Goal: Task Accomplishment & Management: Manage account settings

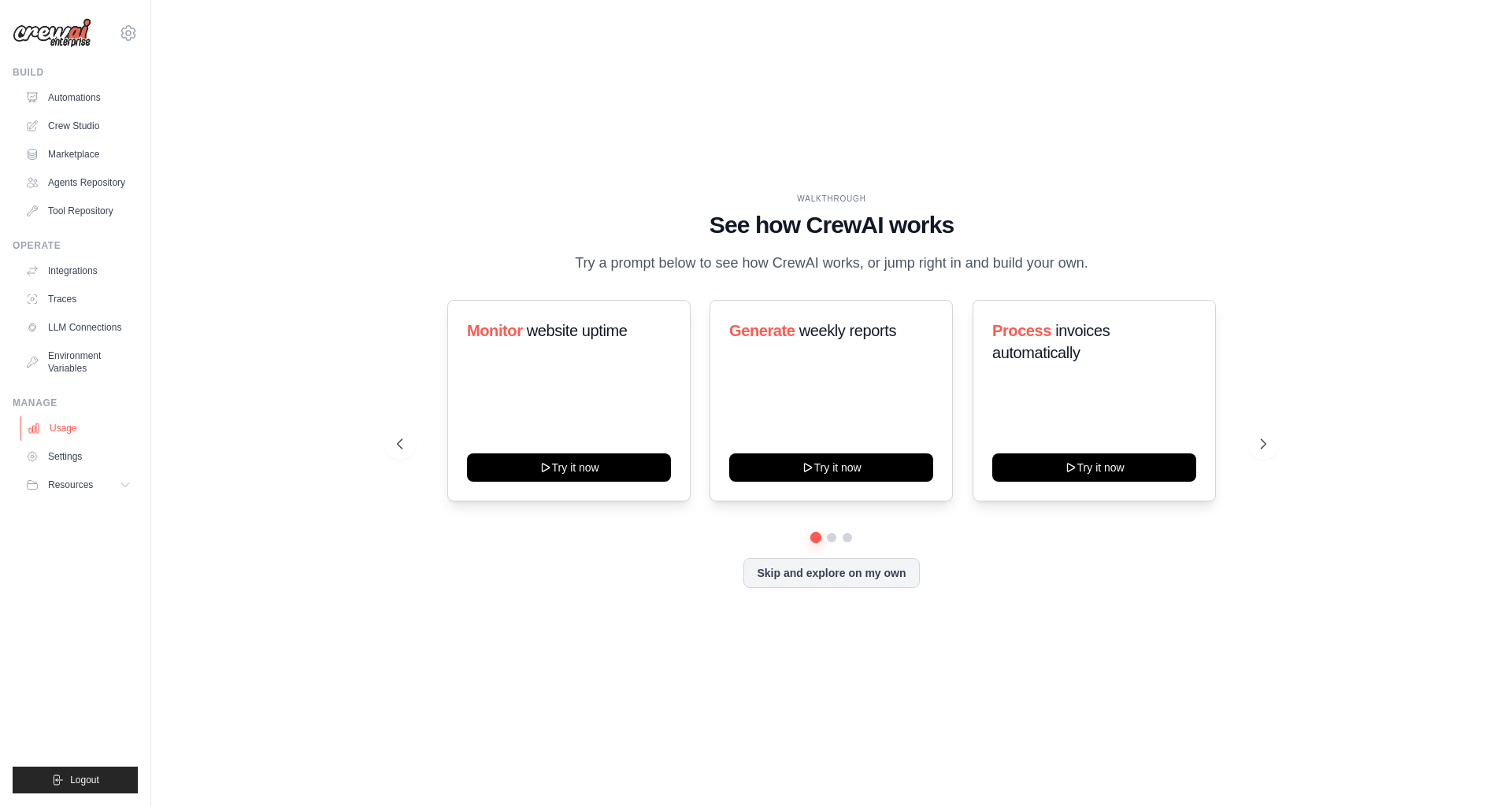
click at [70, 418] on link "Usage" at bounding box center [80, 429] width 119 height 26
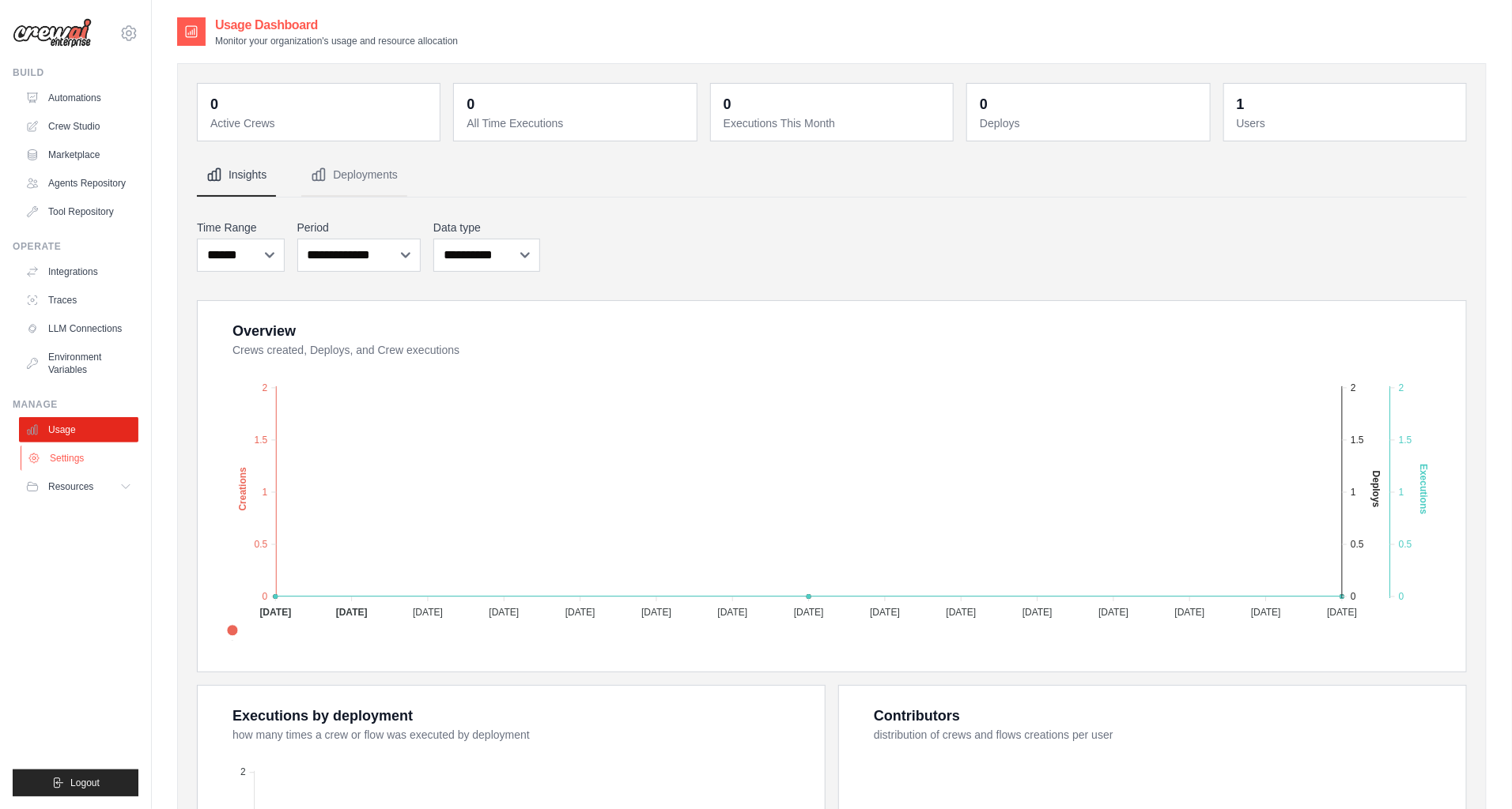
click at [84, 454] on link "Settings" at bounding box center [80, 459] width 119 height 26
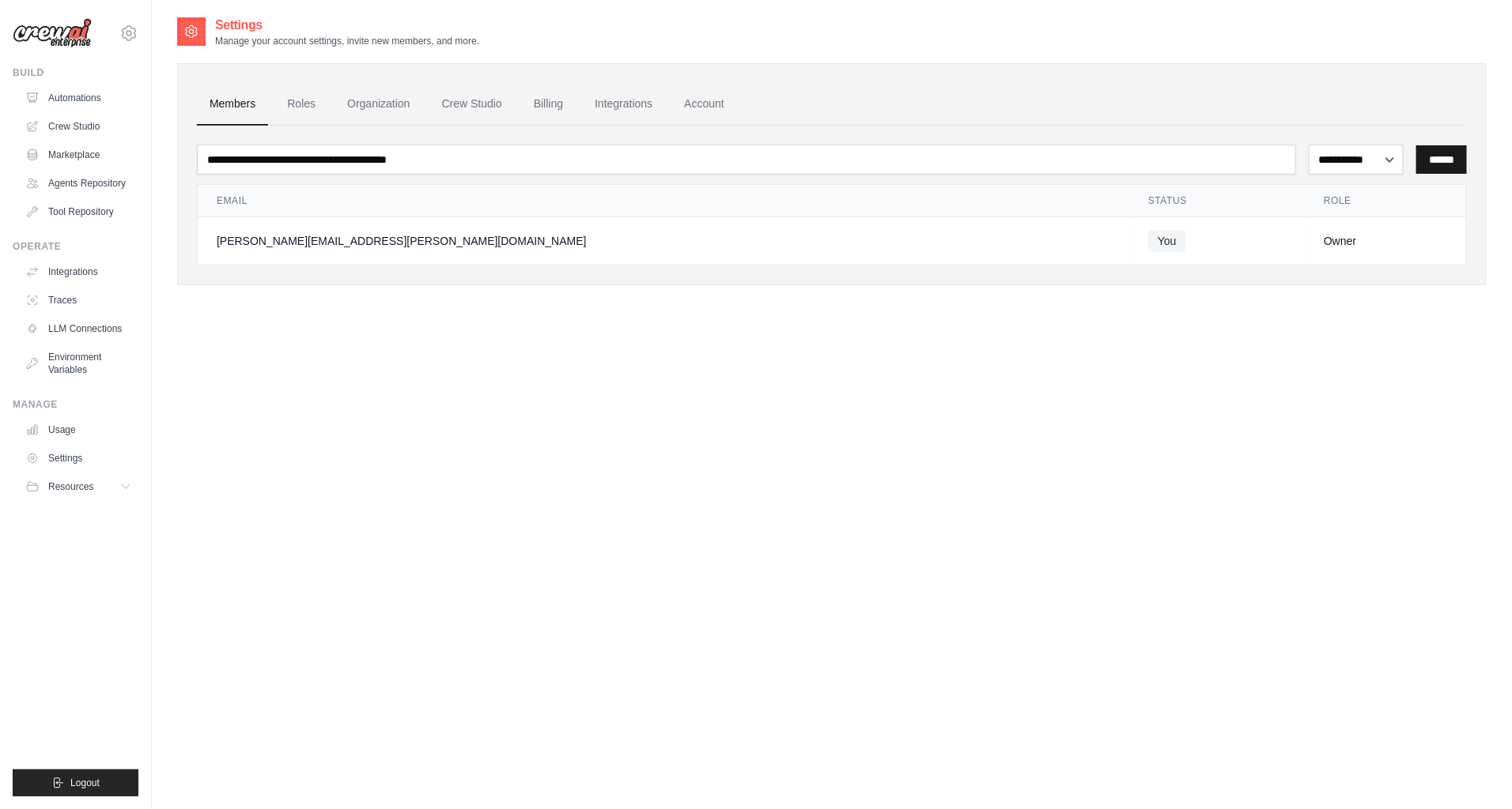
click at [1438, 163] on input "******" at bounding box center [1441, 159] width 50 height 29
click at [1373, 165] on select "**********" at bounding box center [1356, 160] width 96 height 30
click at [324, 102] on link "Roles" at bounding box center [301, 104] width 53 height 42
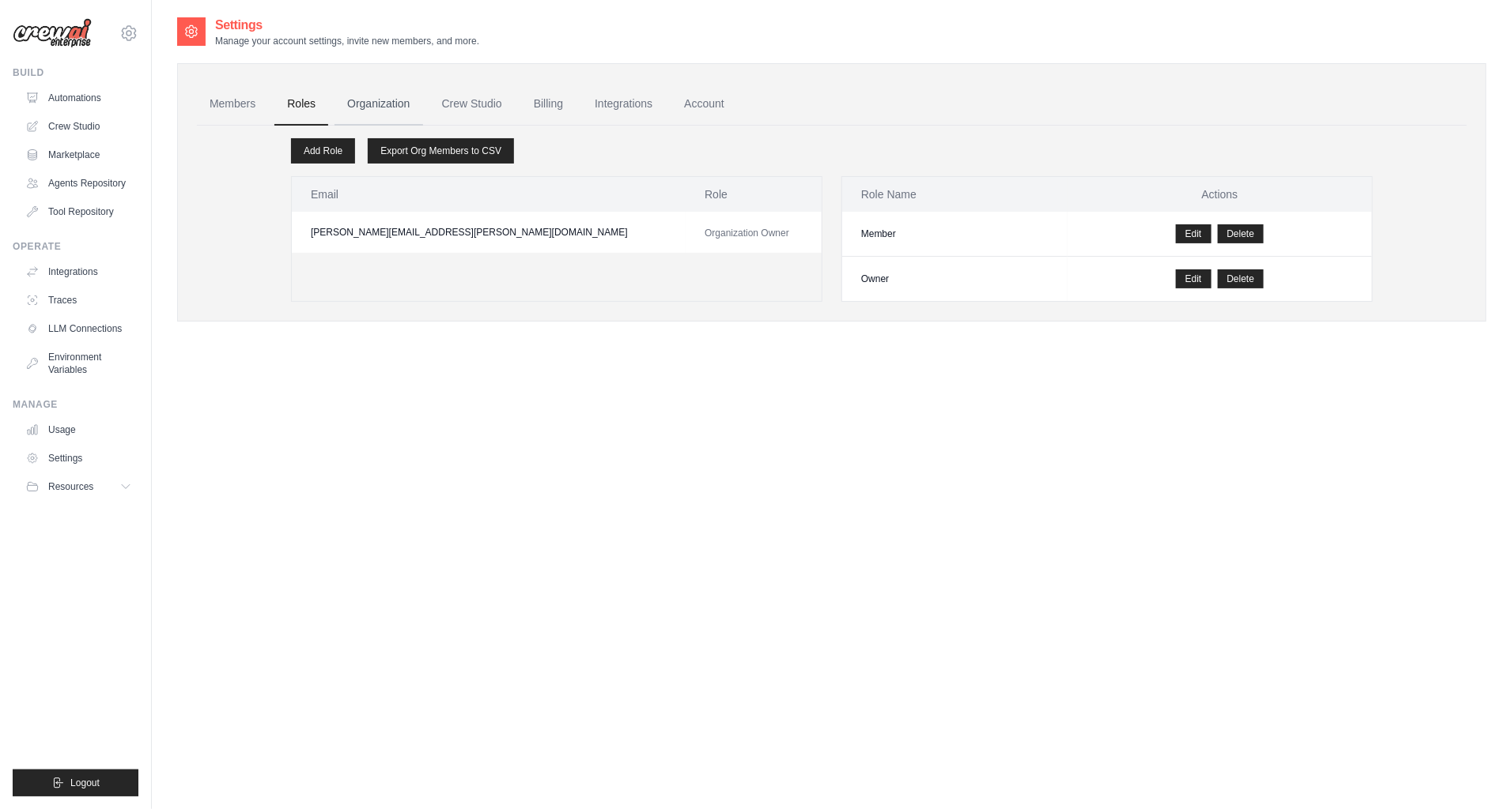
click at [372, 104] on link "Organization" at bounding box center [378, 104] width 88 height 42
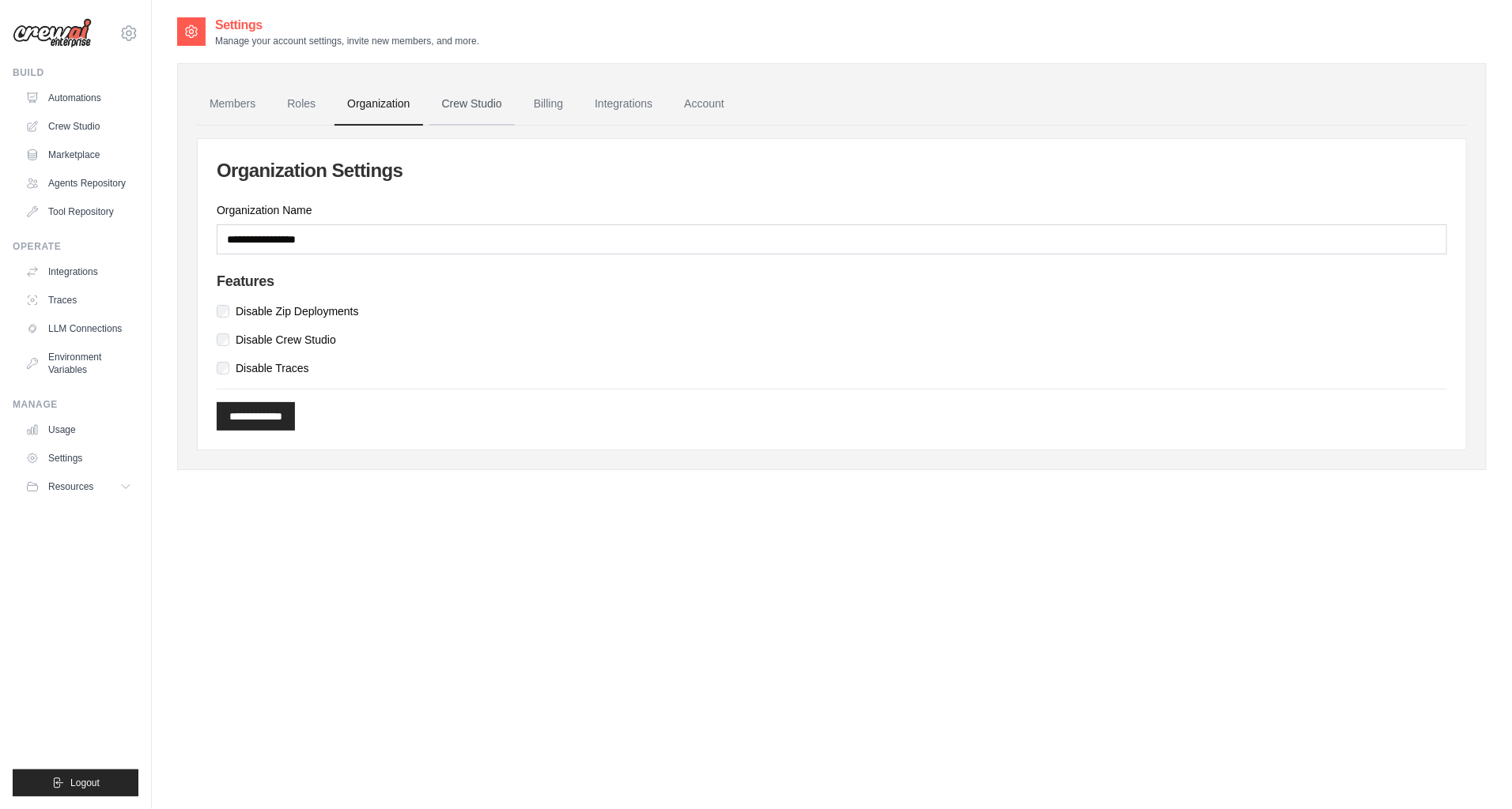
click at [457, 106] on link "Crew Studio" at bounding box center [472, 104] width 86 height 42
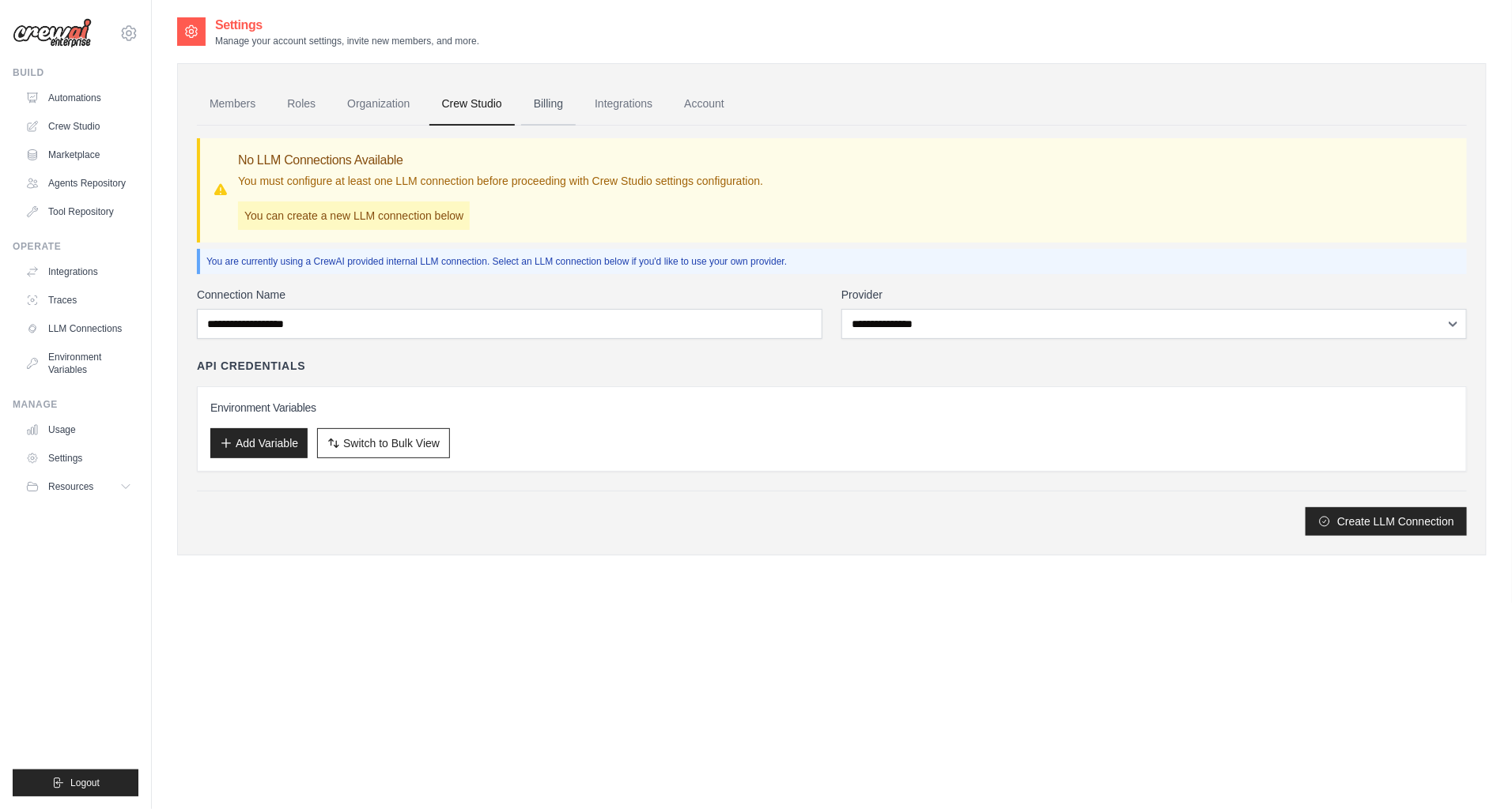
click at [548, 102] on link "Billing" at bounding box center [548, 104] width 54 height 42
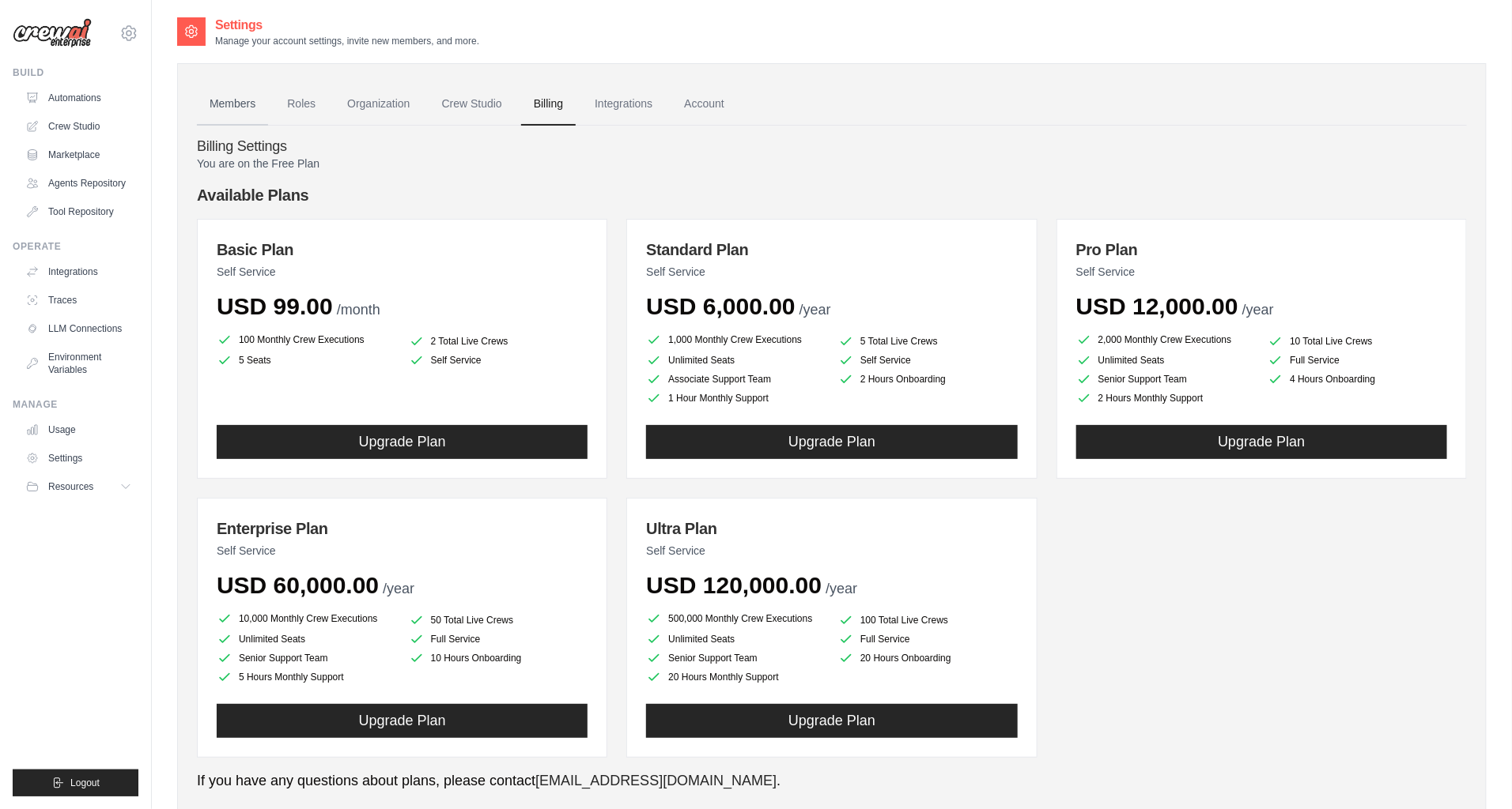
click at [264, 108] on link "Members" at bounding box center [232, 104] width 71 height 42
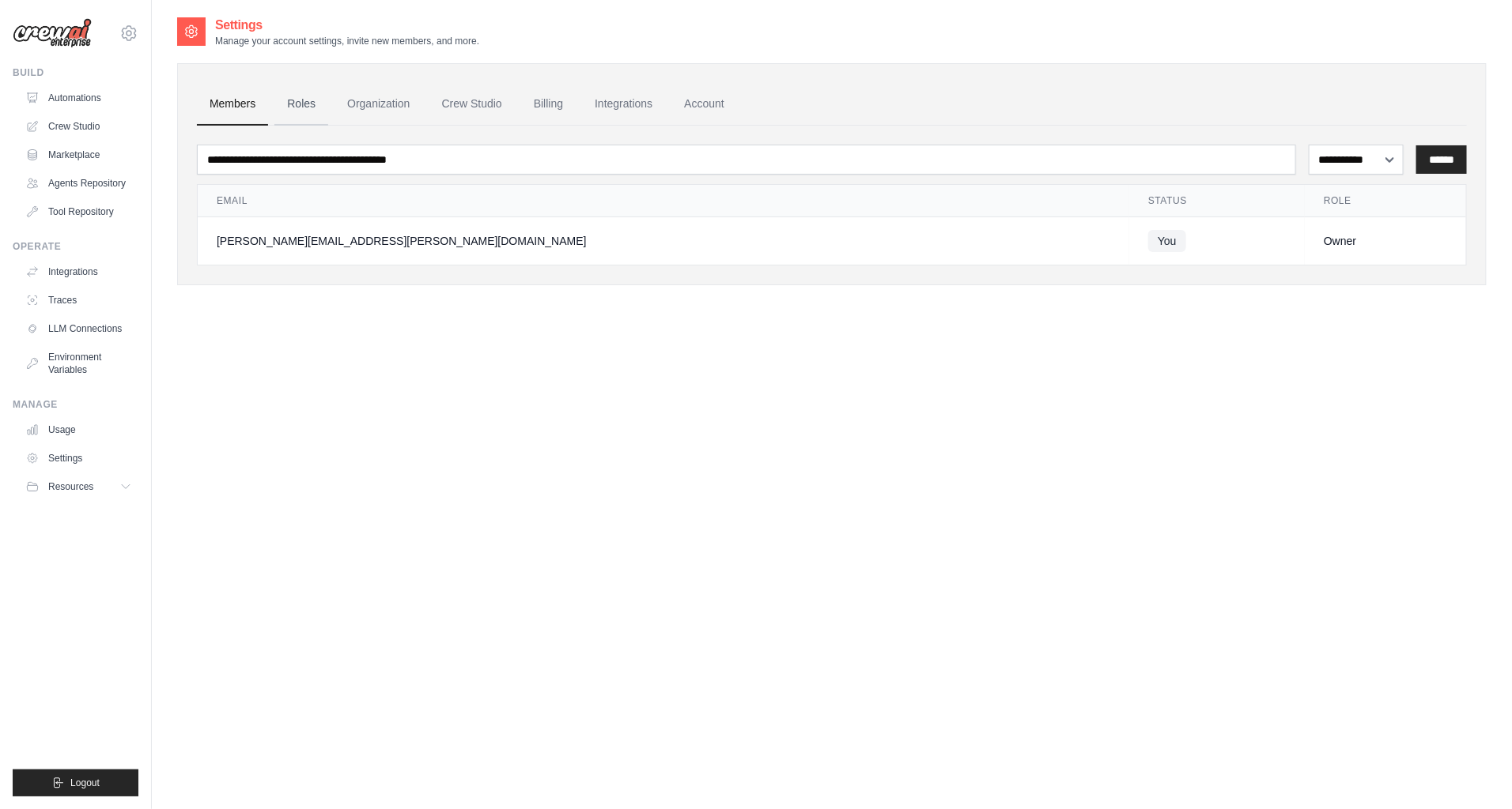
click at [300, 105] on link "Roles" at bounding box center [301, 104] width 53 height 42
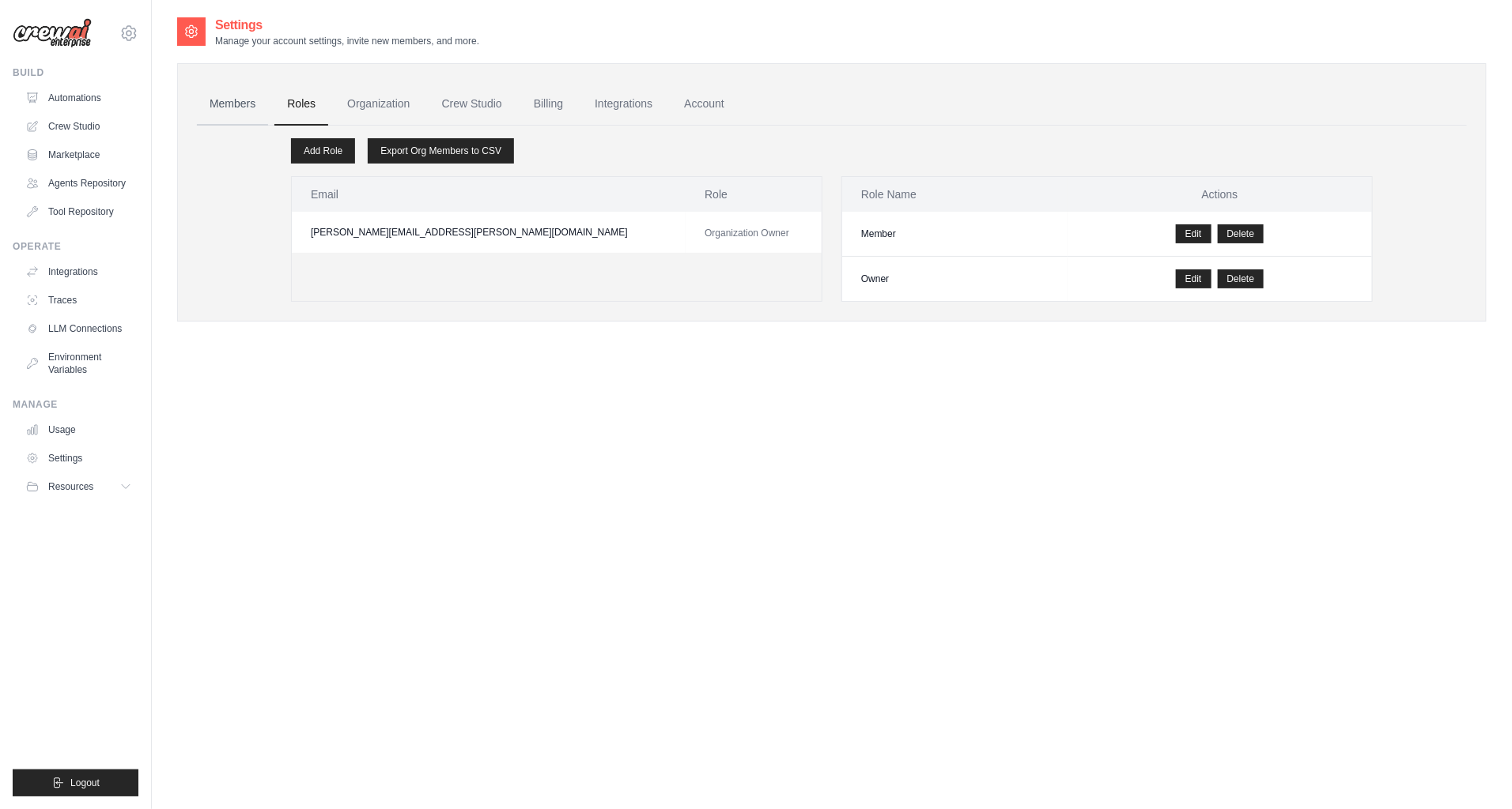
click at [224, 94] on link "Members" at bounding box center [232, 104] width 71 height 42
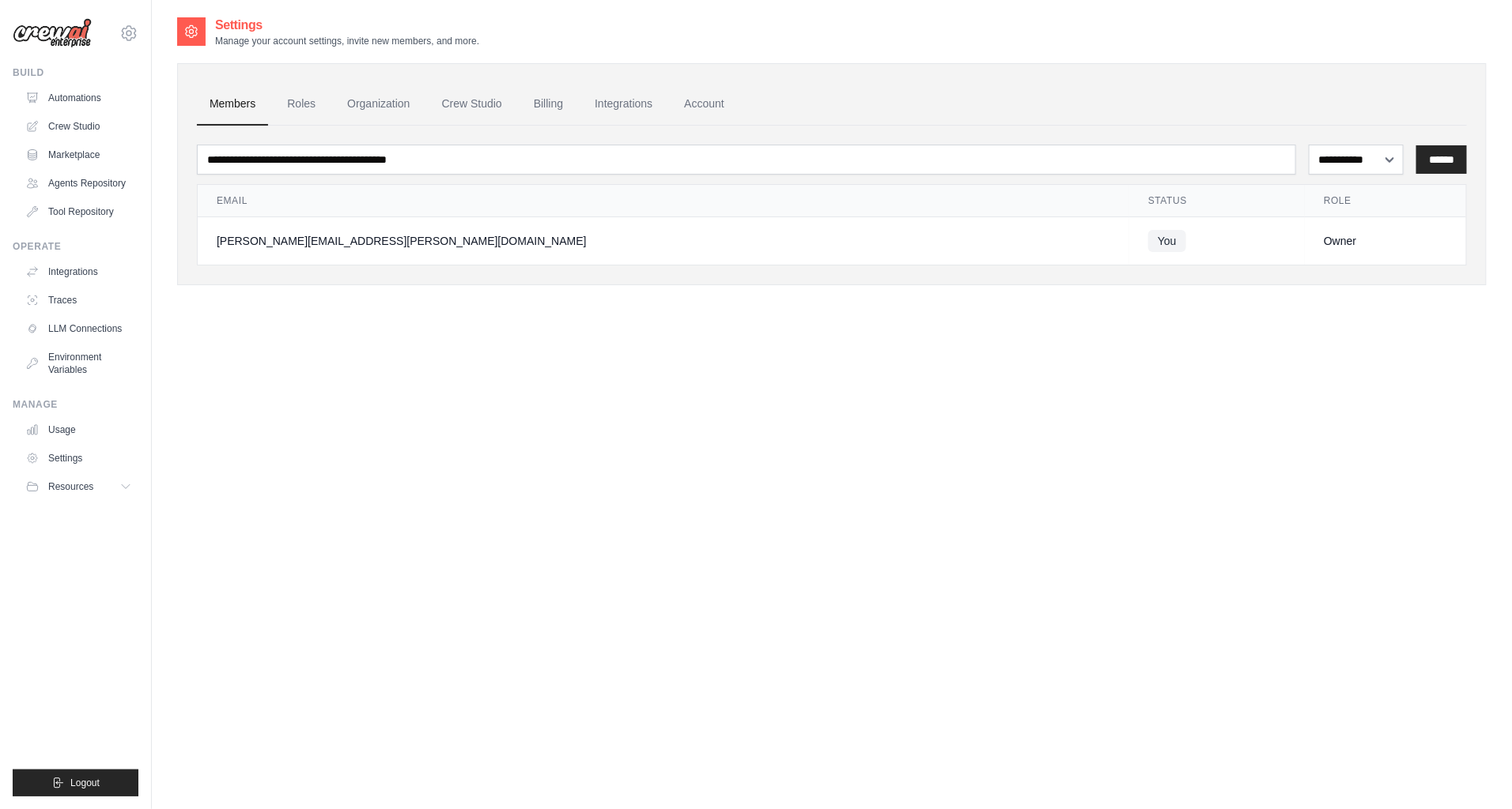
click at [224, 94] on link "Members" at bounding box center [232, 104] width 71 height 42
click at [393, 90] on link "Organization" at bounding box center [378, 104] width 88 height 42
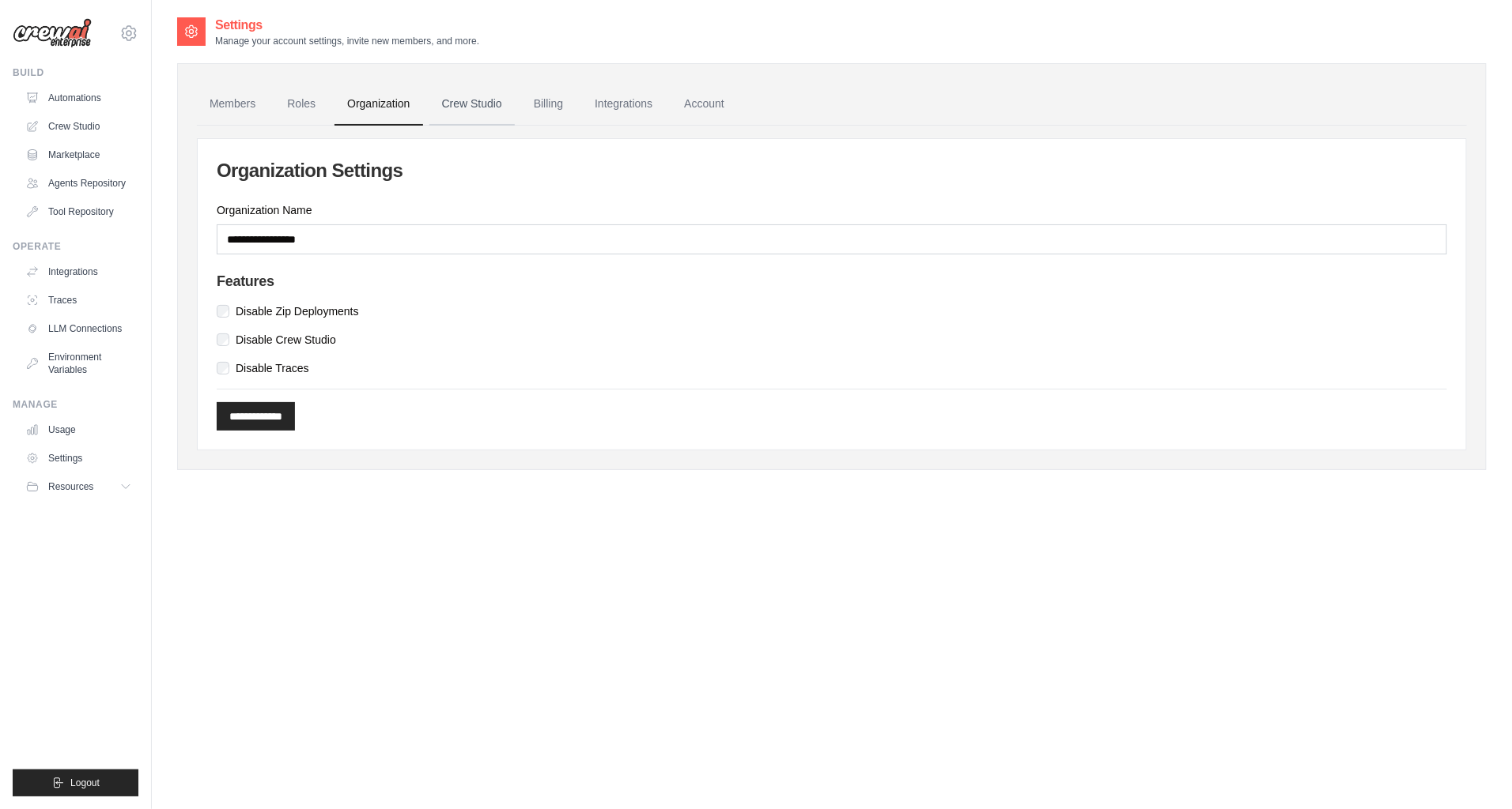
click at [447, 93] on link "Crew Studio" at bounding box center [472, 104] width 86 height 42
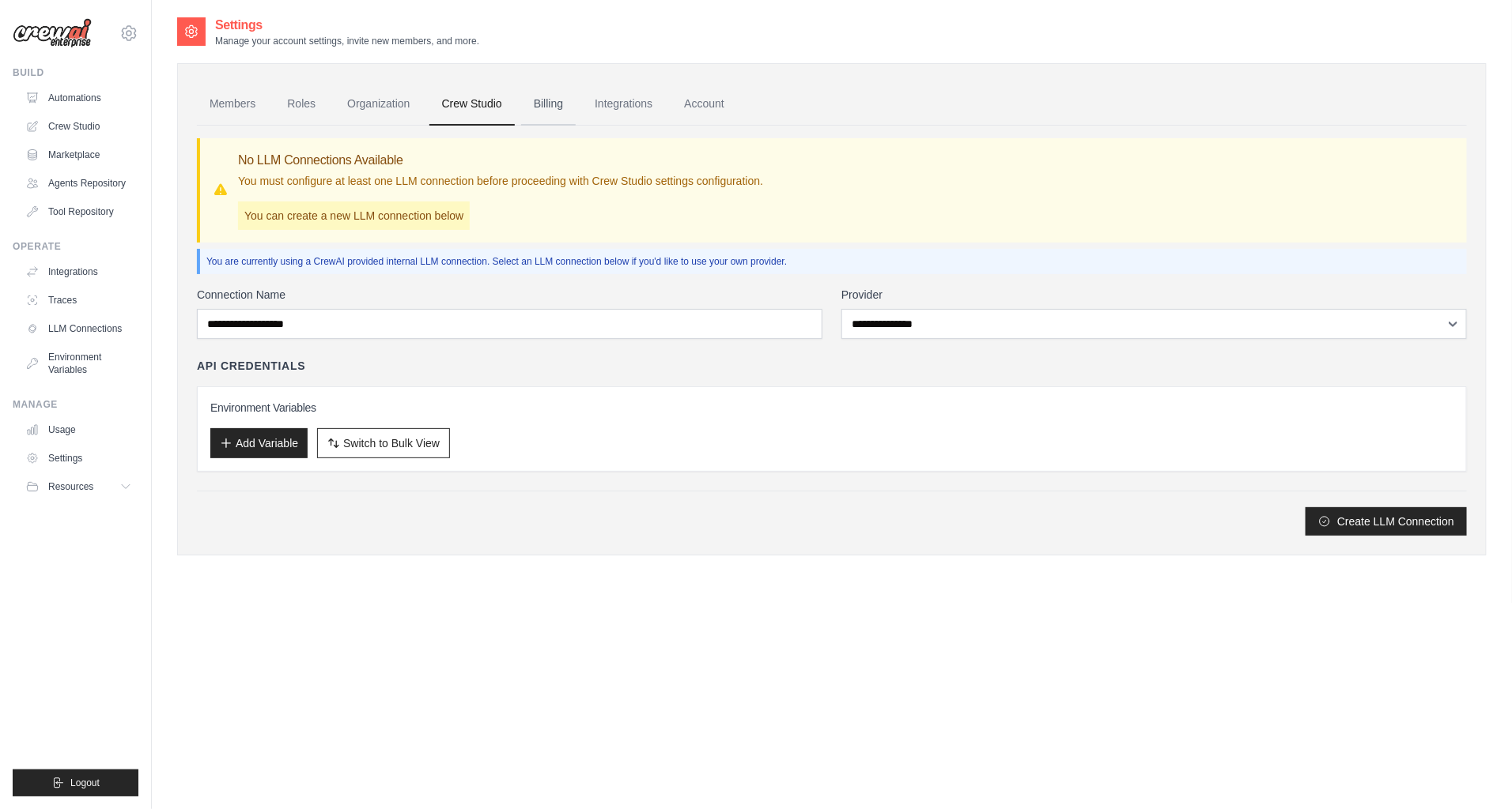
click at [555, 102] on link "Billing" at bounding box center [548, 104] width 54 height 42
